Goal: Task Accomplishment & Management: Complete application form

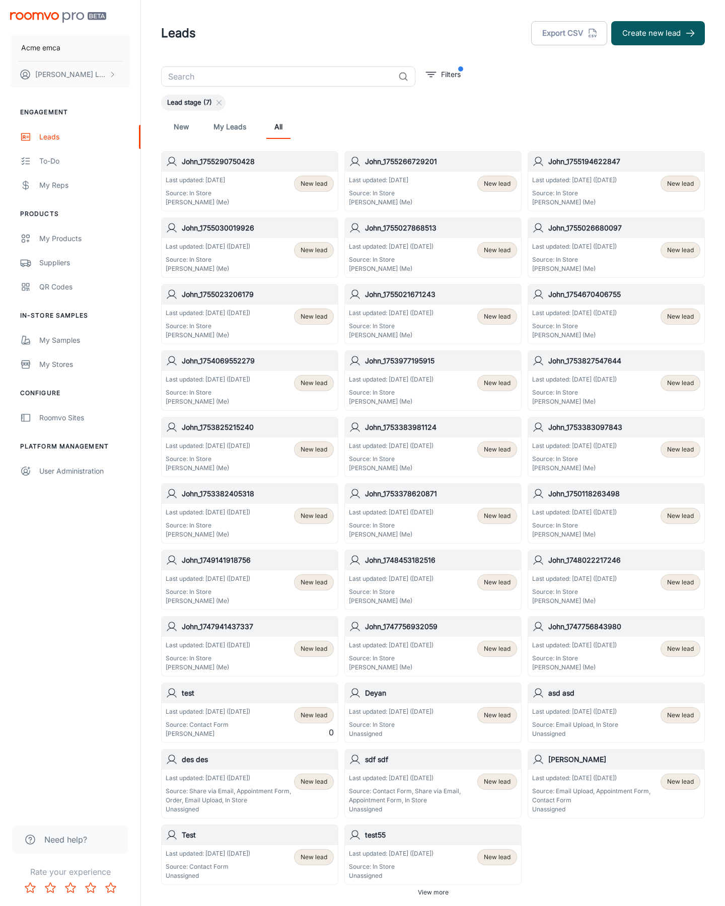
click at [658, 33] on button "Create new lead" at bounding box center [658, 33] width 94 height 24
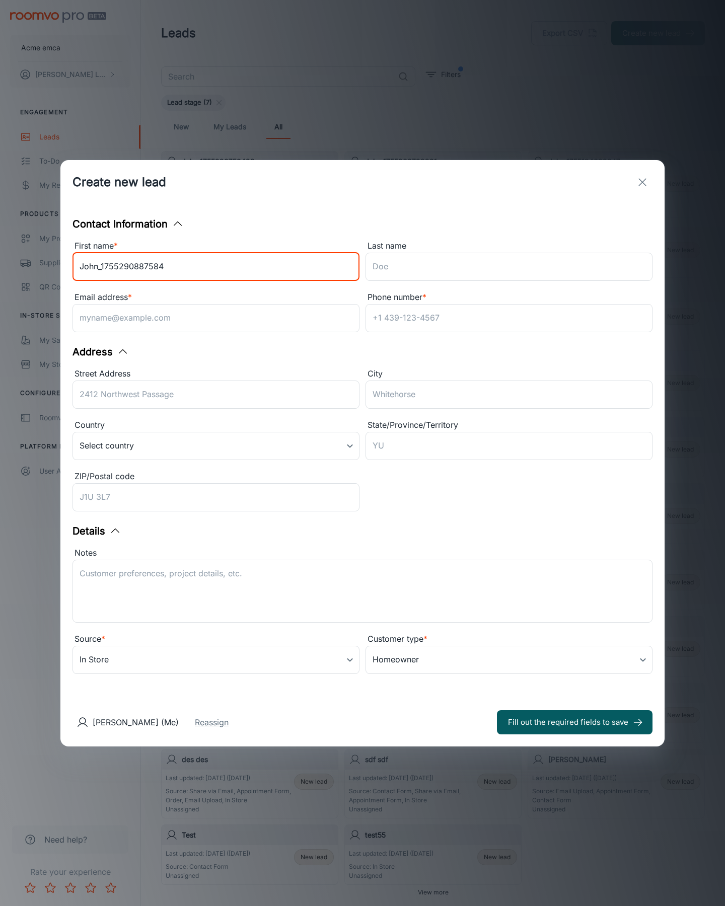
type input "John_1755290887584"
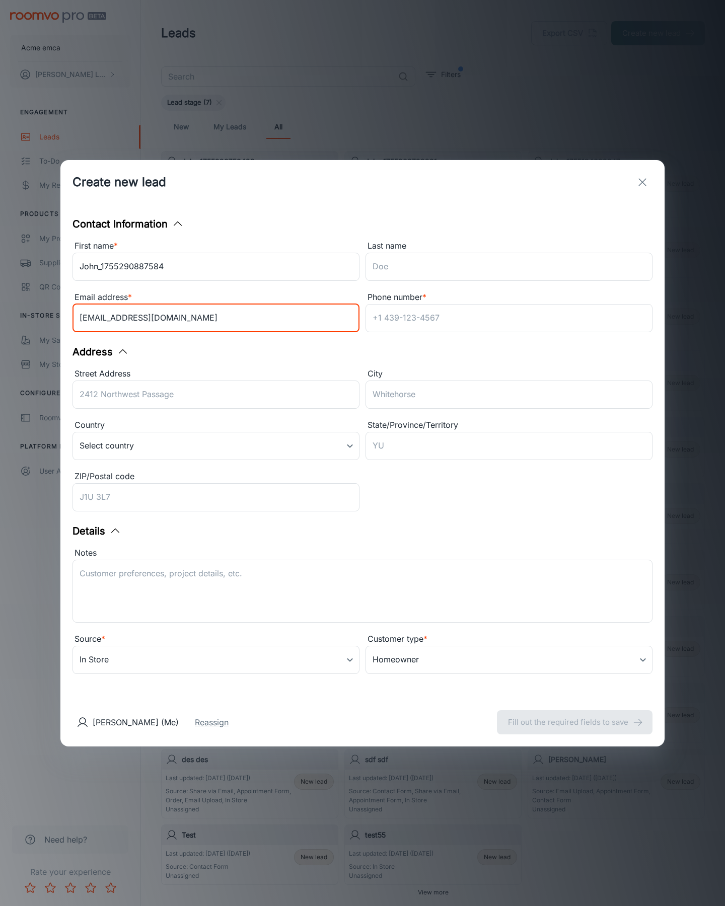
type input "[EMAIL_ADDRESS][DOMAIN_NAME]"
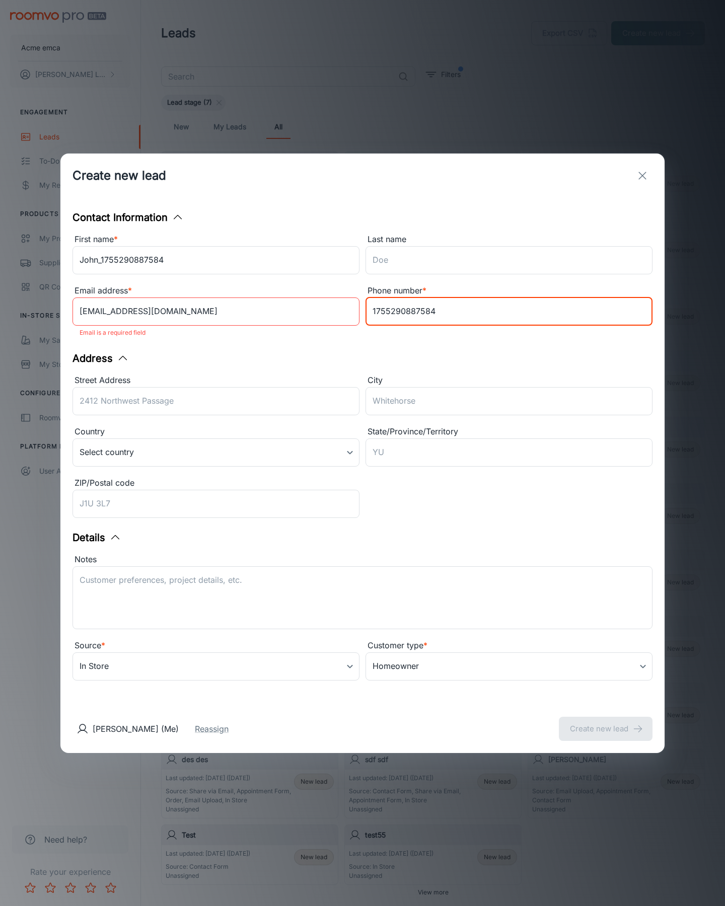
type input "1755290887584"
click at [605, 722] on button "Create new lead" at bounding box center [606, 729] width 94 height 24
